Goal: Task Accomplishment & Management: Manage account settings

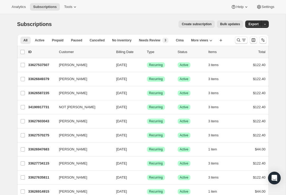
click at [238, 41] on icon "Search and filter results" at bounding box center [238, 39] width 5 height 5
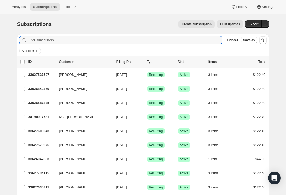
click at [76, 41] on input "Filter subscribers" at bounding box center [125, 39] width 195 height 7
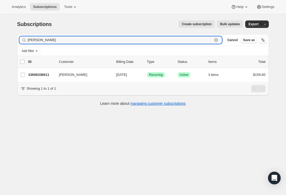
type input "[PERSON_NAME]"
click at [50, 74] on p "33606336611" at bounding box center [41, 74] width 26 height 5
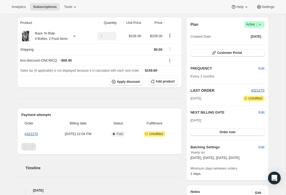
scroll to position [46, 0]
click at [259, 90] on span "#321270" at bounding box center [258, 90] width 14 height 4
